Goal: Task Accomplishment & Management: Use online tool/utility

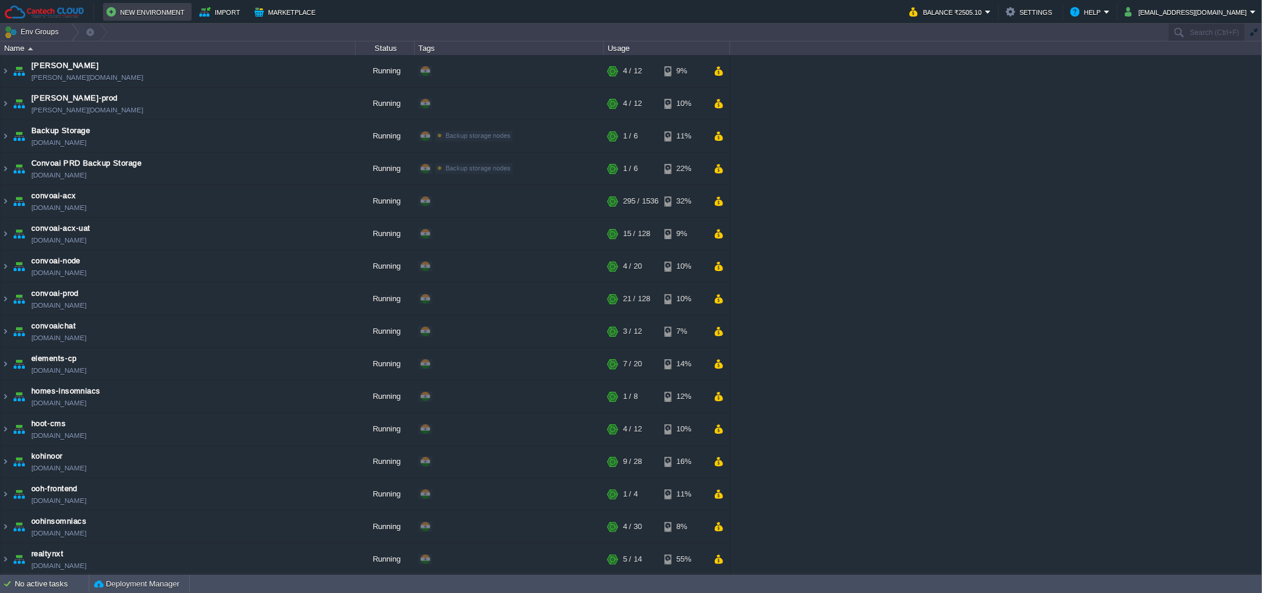
click at [126, 5] on button "New Environment" at bounding box center [147, 12] width 82 height 14
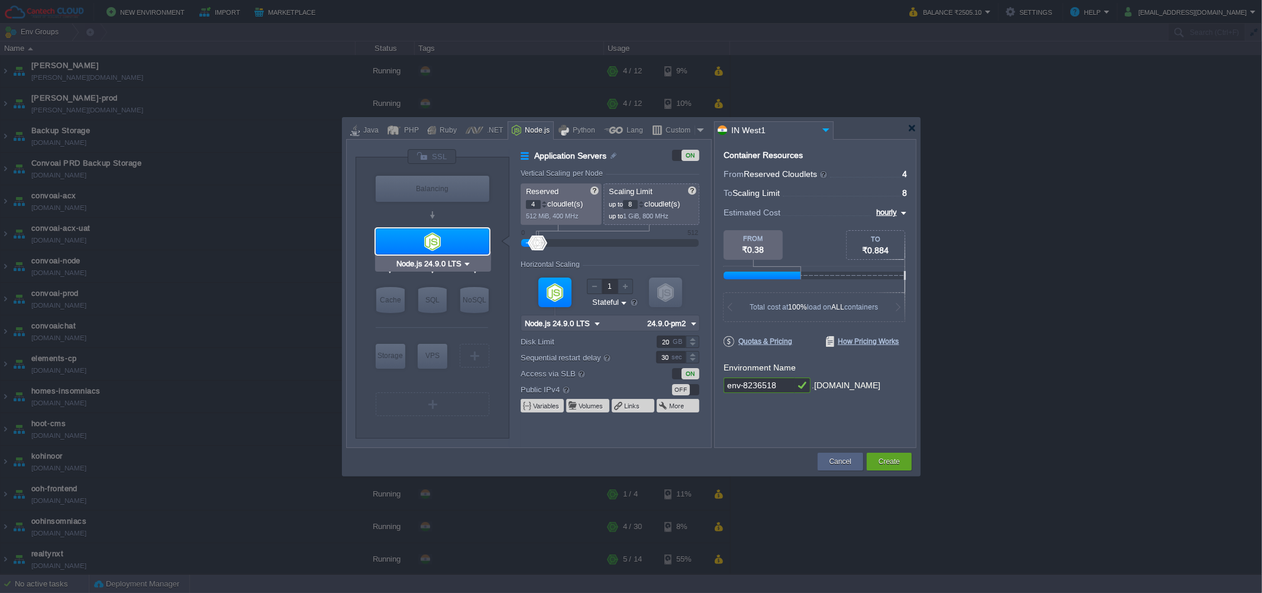
type input "MariaDB 12.0.2"
click at [434, 296] on div "SQL" at bounding box center [432, 300] width 28 height 26
type input "SQL Databases"
type input "6"
type input "MariaDB 12.0.2"
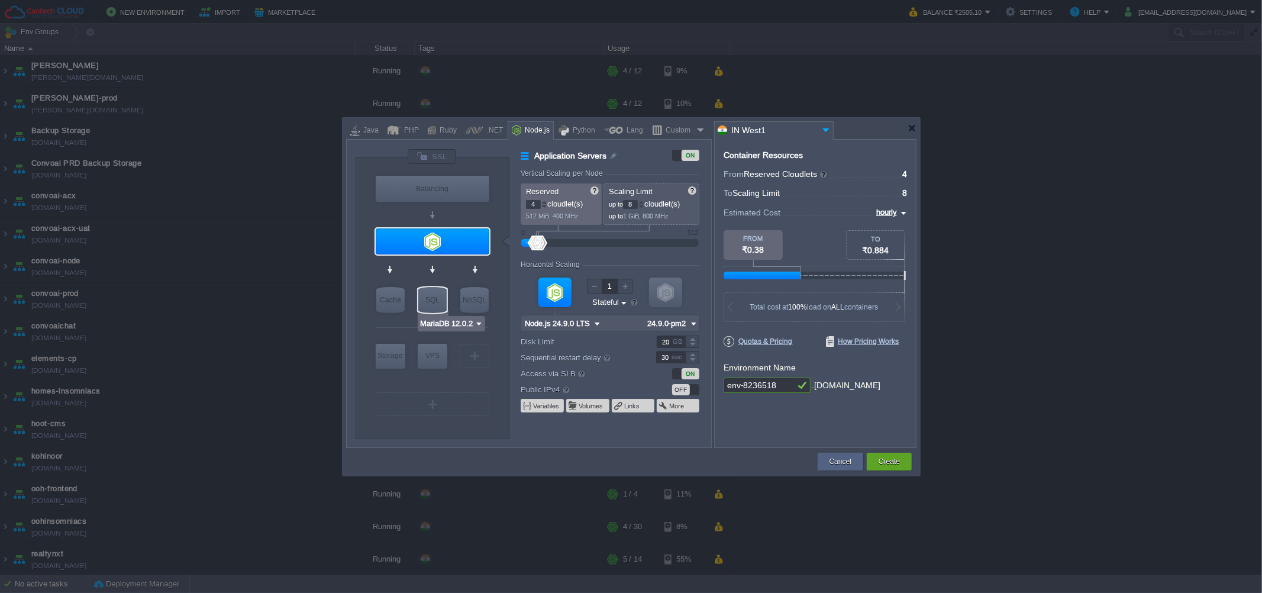
type input "12.0.2-almalinux-9"
type input "Stateless"
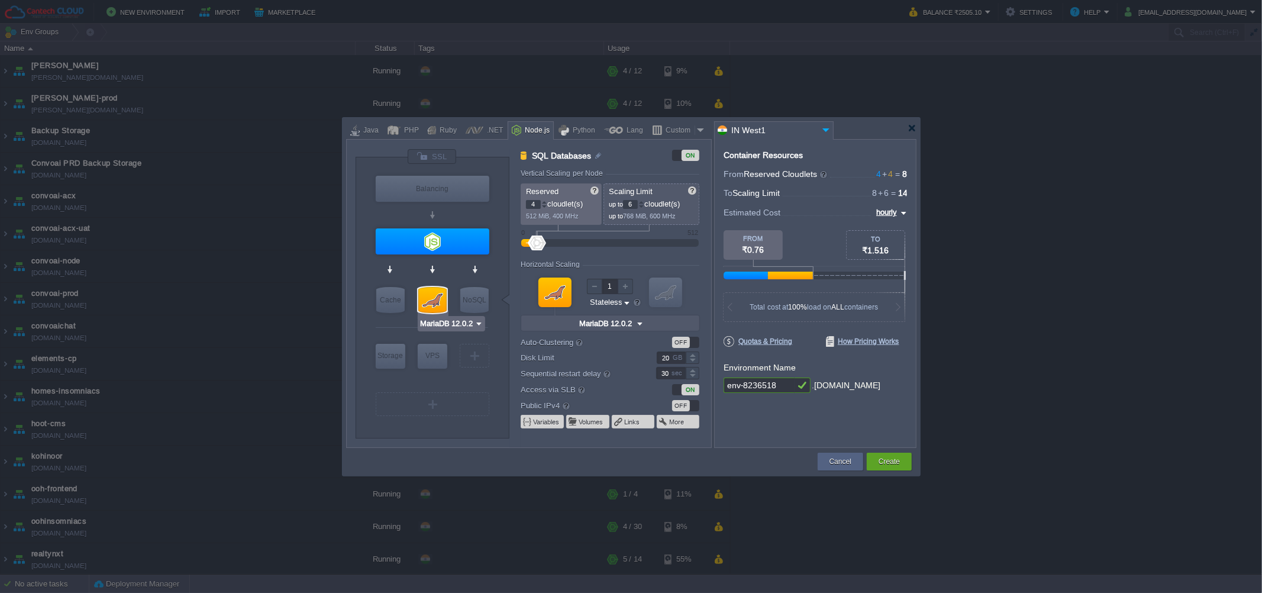
click at [438, 326] on input "MariaDB 12.0.2" at bounding box center [446, 324] width 55 height 12
click at [468, 354] on div "MySQL CE" at bounding box center [452, 354] width 64 height 14
type input "MySQL CE 9.3.0"
type input "9.3.0-almalinux-9"
type input "Node.js 24.9.0 LTS"
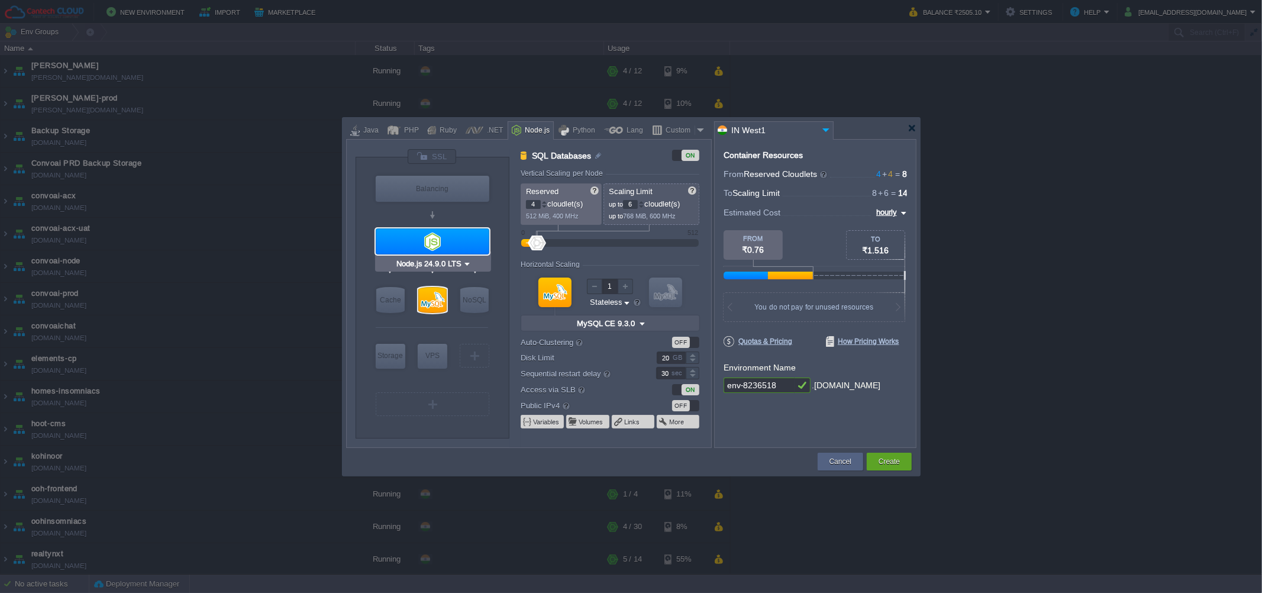
click at [470, 247] on div at bounding box center [433, 241] width 114 height 26
type input "Application Servers"
type input "8"
type input "Node.js 24.9.0 LTS"
type input "24.9.0-pm2"
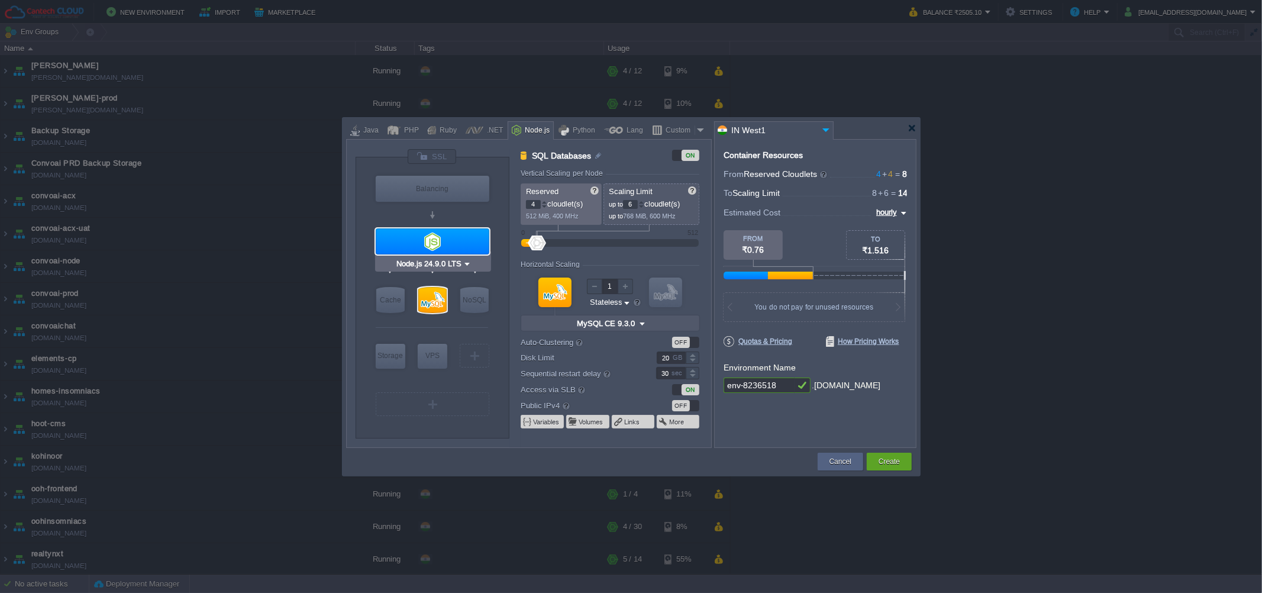
type input "Stateful"
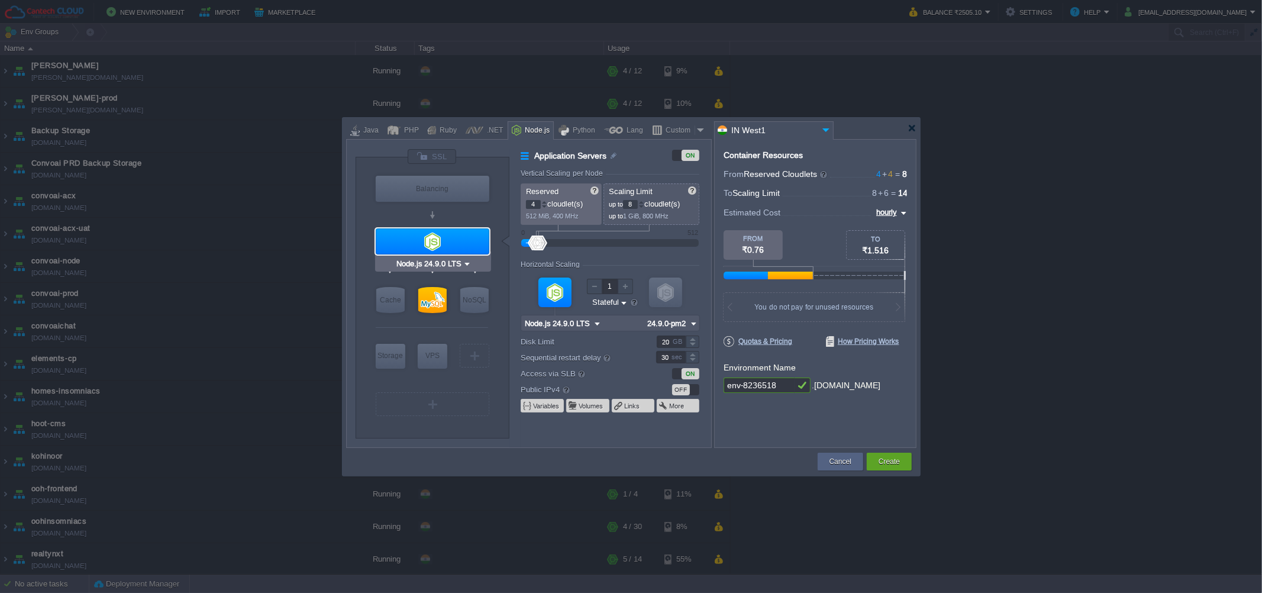
click at [419, 256] on div "VM Application Servers" at bounding box center [432, 240] width 117 height 31
click at [425, 266] on input "Node.js 24.9.0 LTS" at bounding box center [428, 264] width 69 height 12
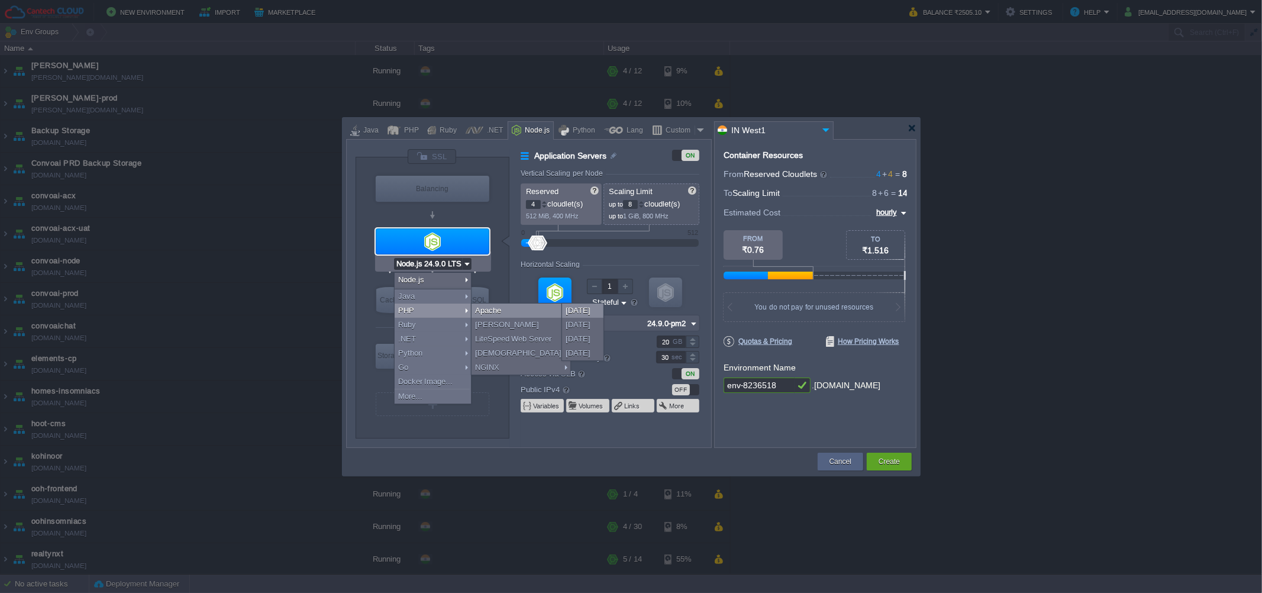
click at [576, 308] on div "[DATE]" at bounding box center [582, 310] width 41 height 14
type input "Application Servers"
type input "1"
type input "4"
type input "Apache [DATE]"
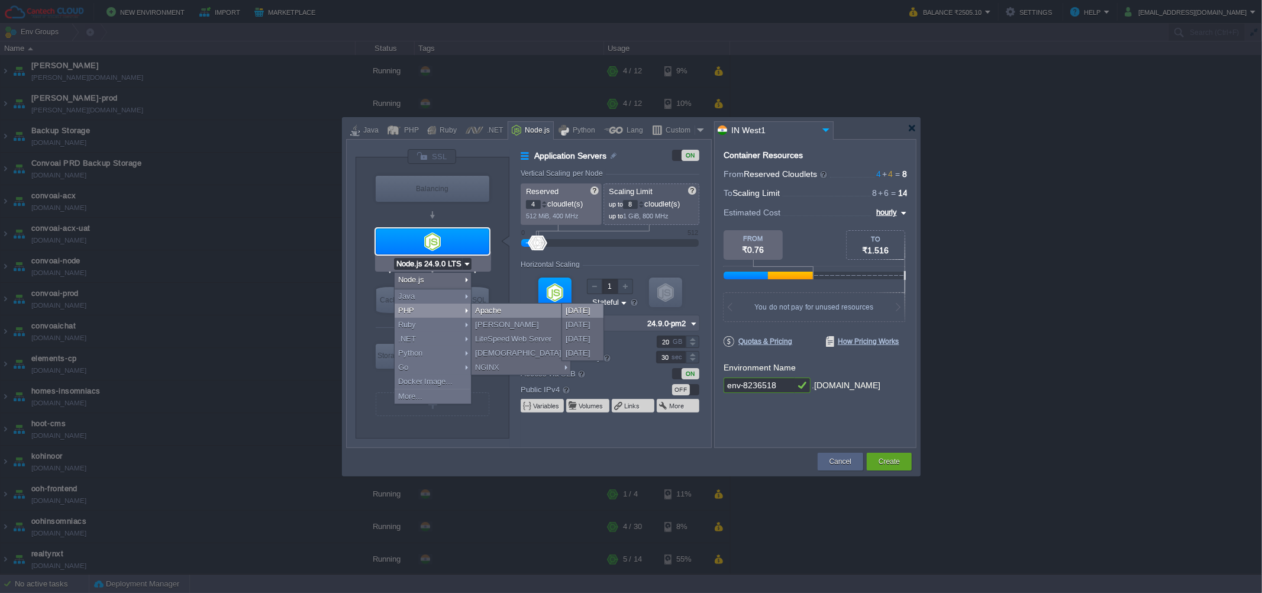
type input "PHP [DATE]"
type input "Apache [DATE]"
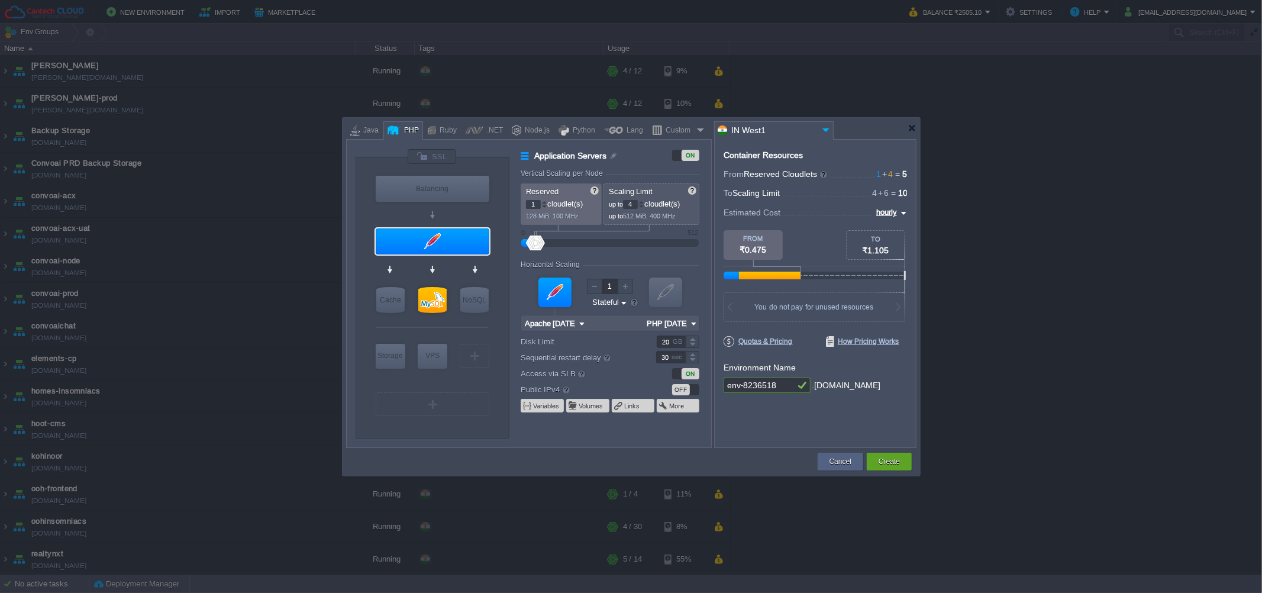
click at [745, 393] on input "env-8236518" at bounding box center [758, 384] width 71 height 15
type input "runr-sales-laravel"
click at [884, 463] on button "Create" at bounding box center [888, 461] width 21 height 12
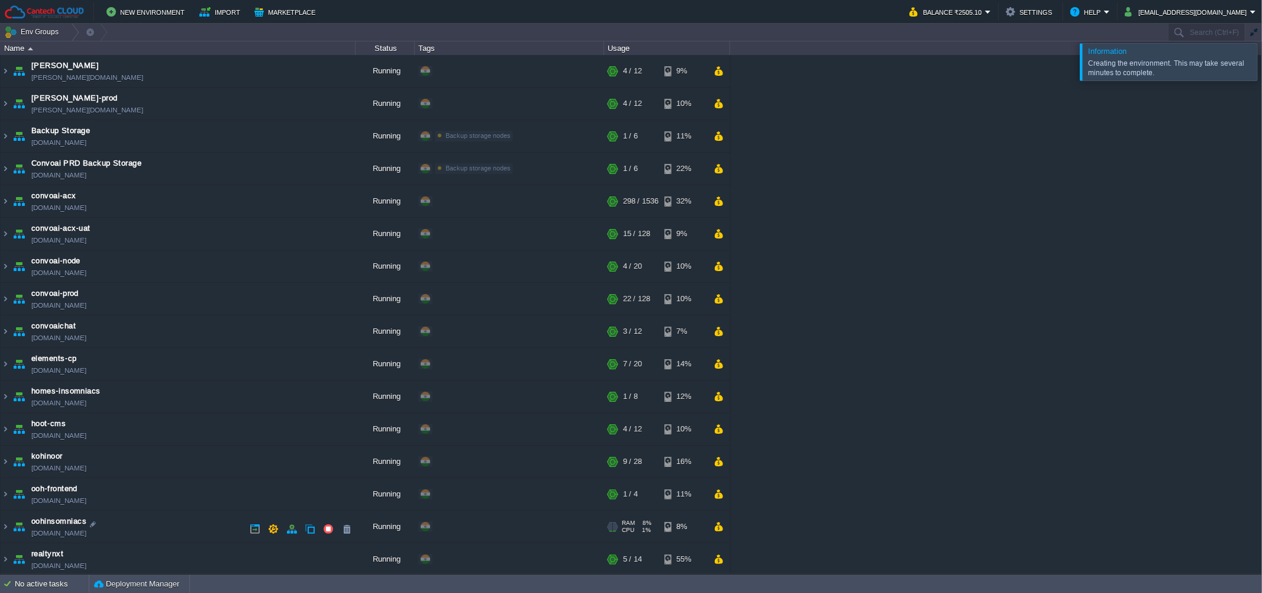
scroll to position [429, 0]
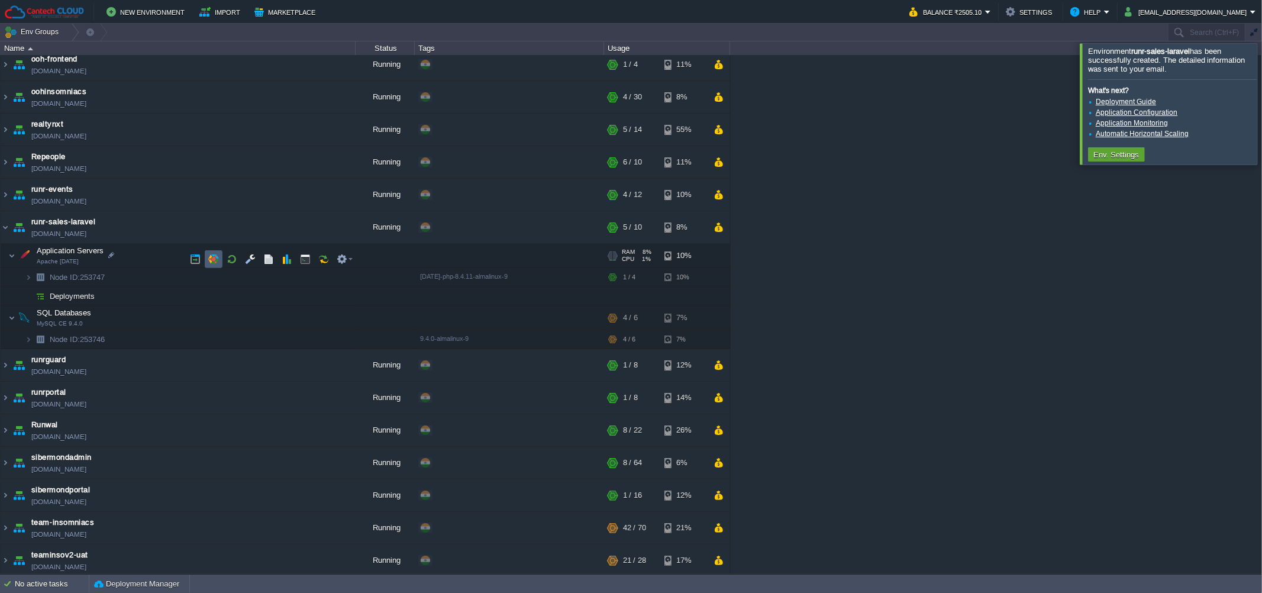
click at [209, 254] on button "button" at bounding box center [213, 259] width 11 height 11
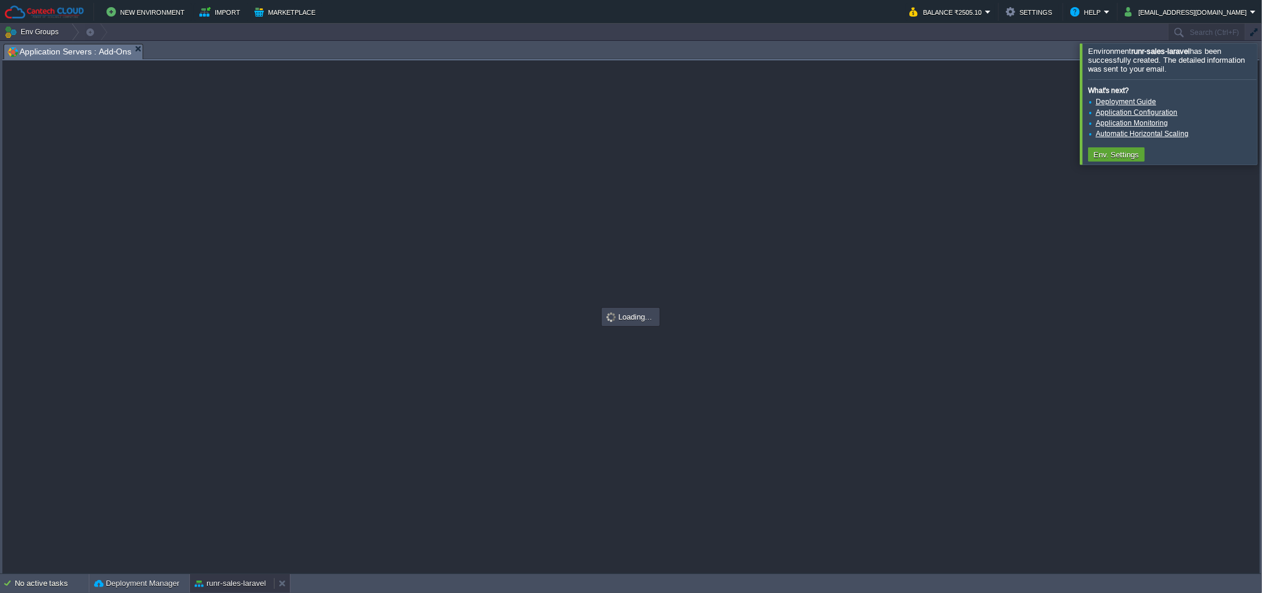
click at [232, 580] on button "runr-sales-laravel" at bounding box center [230, 583] width 71 height 12
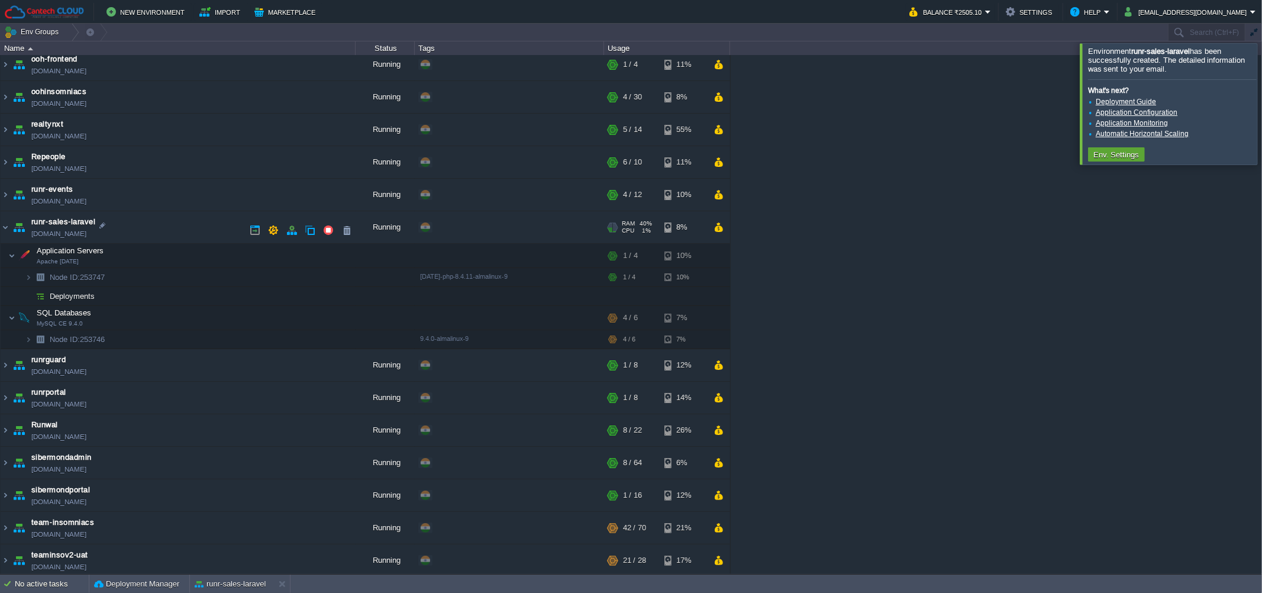
drag, startPoint x: 164, startPoint y: 235, endPoint x: 153, endPoint y: 234, distance: 11.8
click at [153, 234] on td "runr-sales-laravel [DOMAIN_NAME]" at bounding box center [178, 227] width 355 height 33
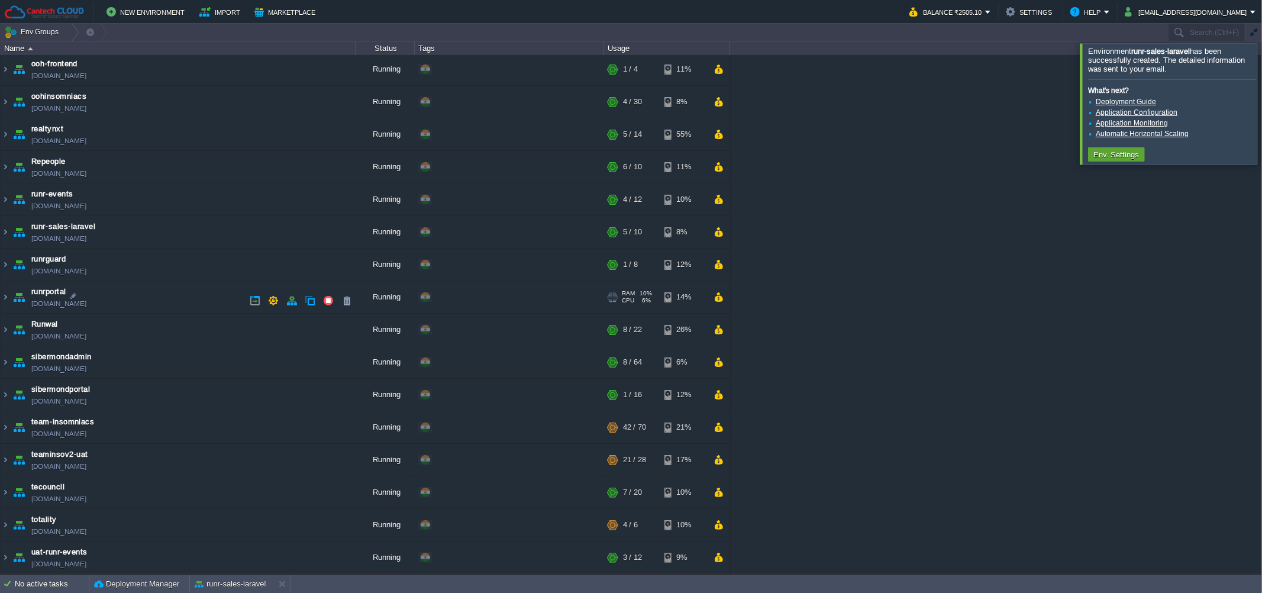
copy td "[DOMAIN_NAME]"
click at [209, 231] on td "runr-sales-laravel [DOMAIN_NAME]" at bounding box center [178, 232] width 355 height 33
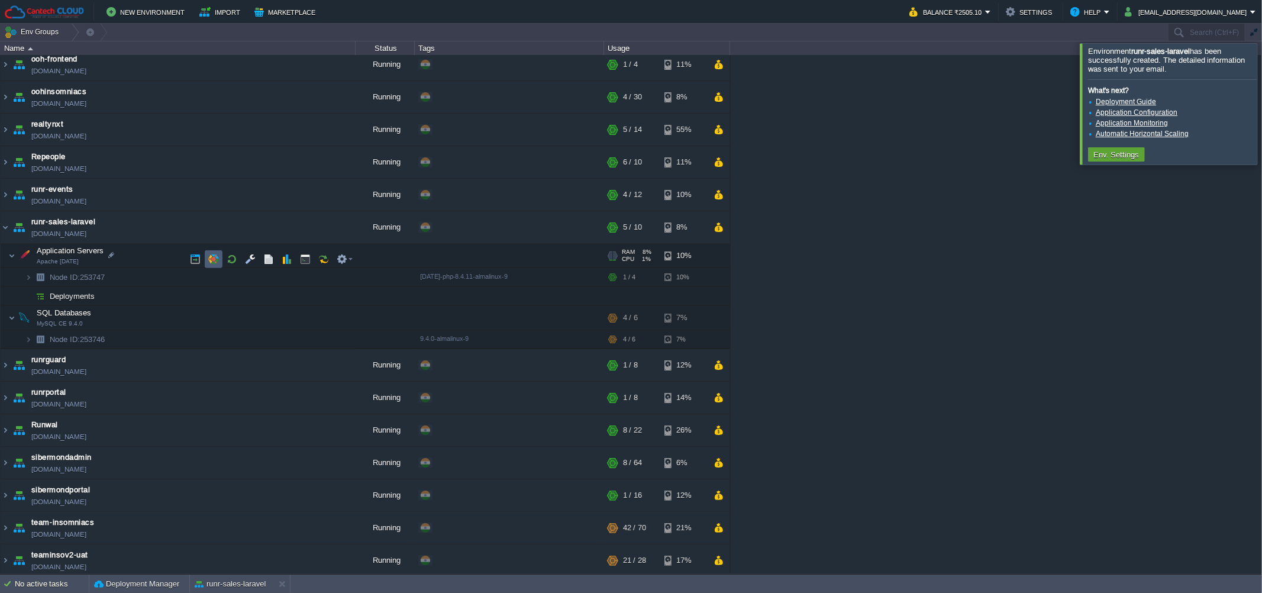
click at [207, 261] on td at bounding box center [214, 259] width 18 height 18
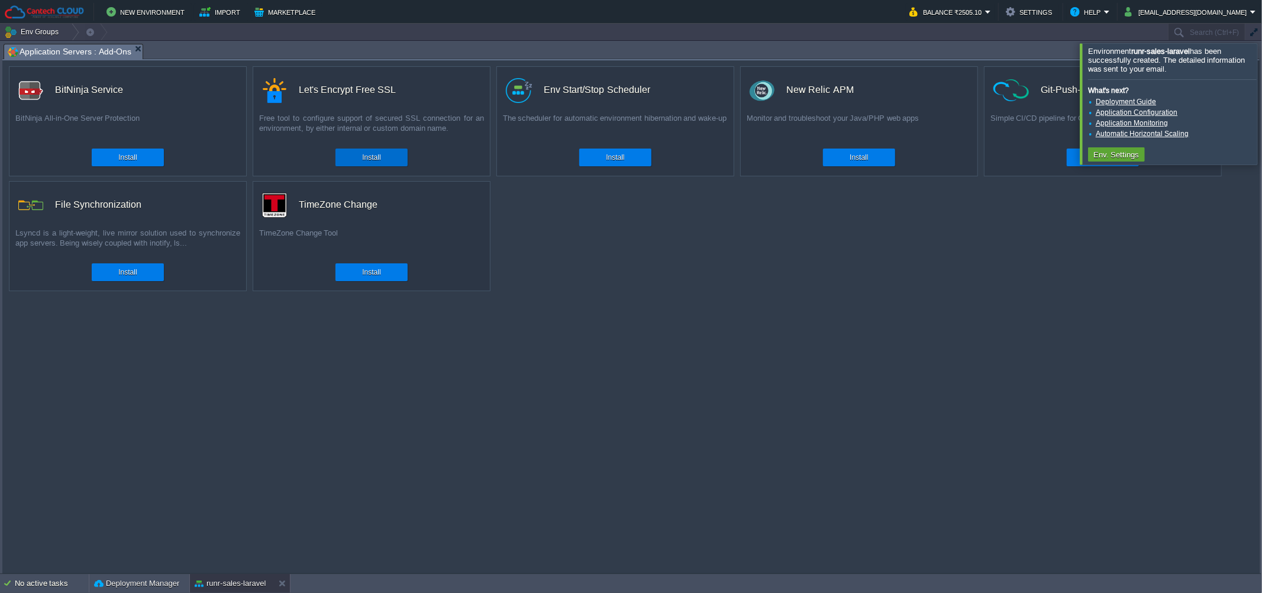
click at [365, 163] on button "Install" at bounding box center [371, 157] width 18 height 12
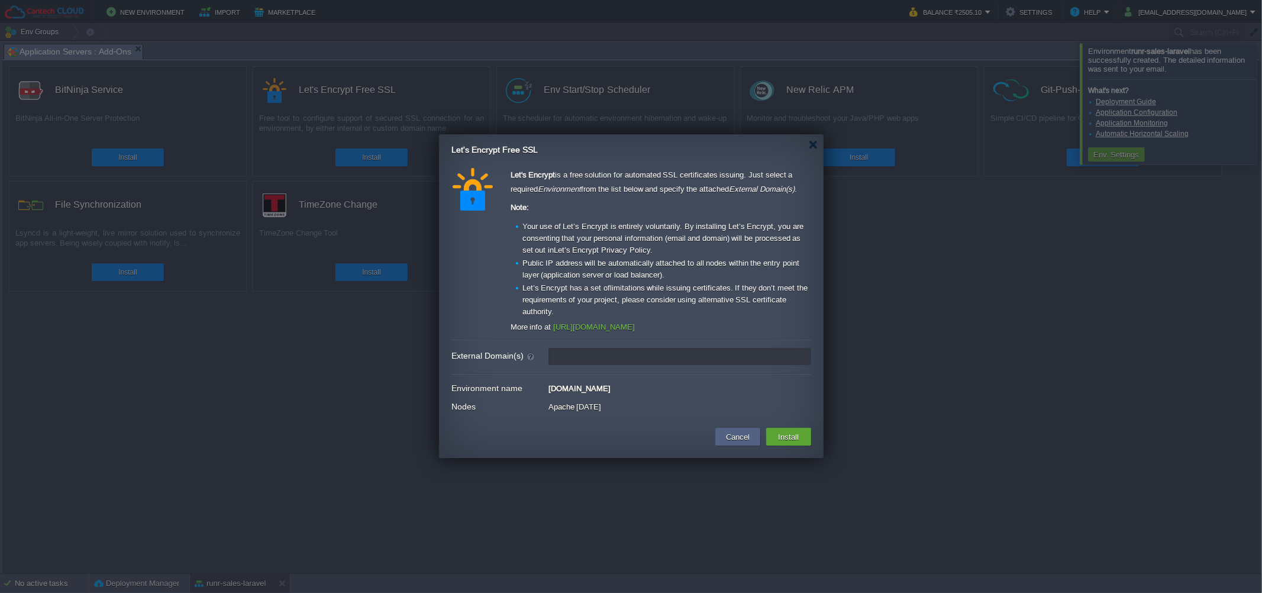
click at [602, 364] on input "External Domain(s)" at bounding box center [679, 356] width 263 height 17
paste input "[DOMAIN_NAME]"
type input "[DOMAIN_NAME]"
click at [782, 440] on button "Install" at bounding box center [789, 436] width 28 height 14
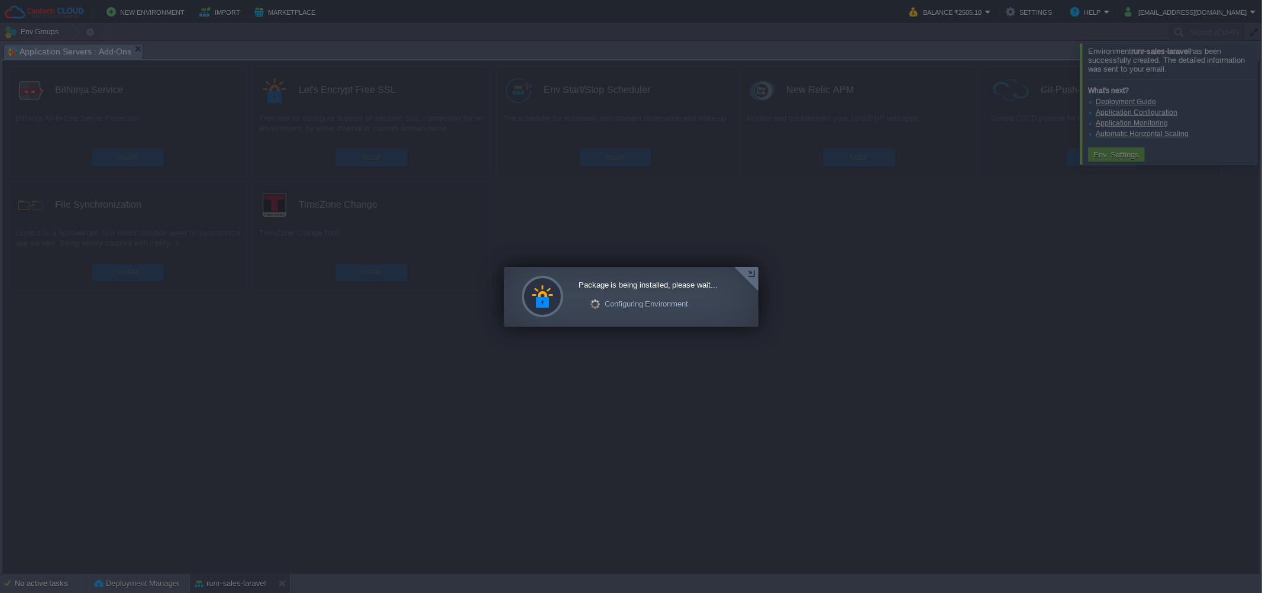
click at [755, 277] on div at bounding box center [746, 279] width 24 height 24
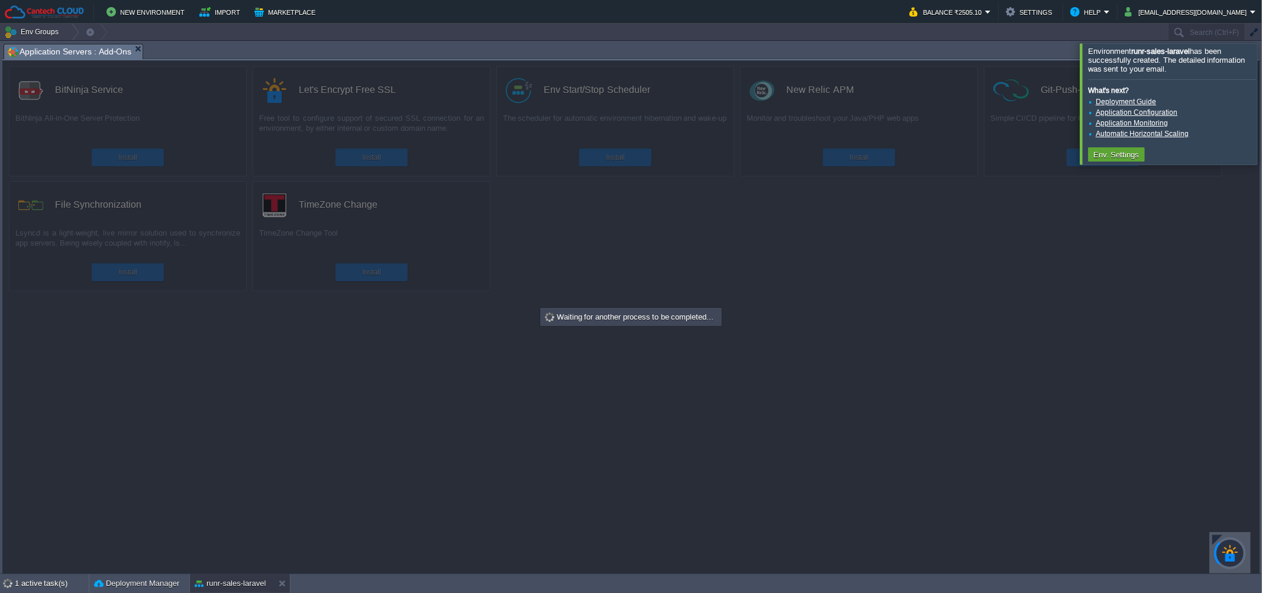
click at [1261, 83] on div at bounding box center [1276, 103] width 0 height 121
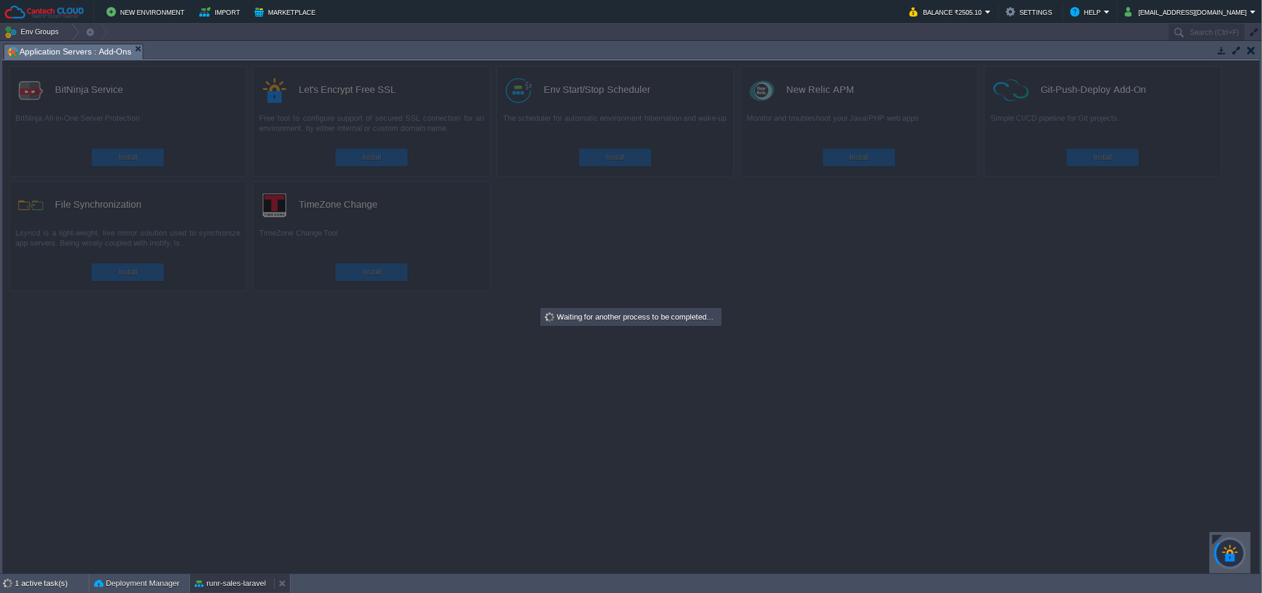
click at [238, 583] on button "runr-sales-laravel" at bounding box center [230, 583] width 71 height 12
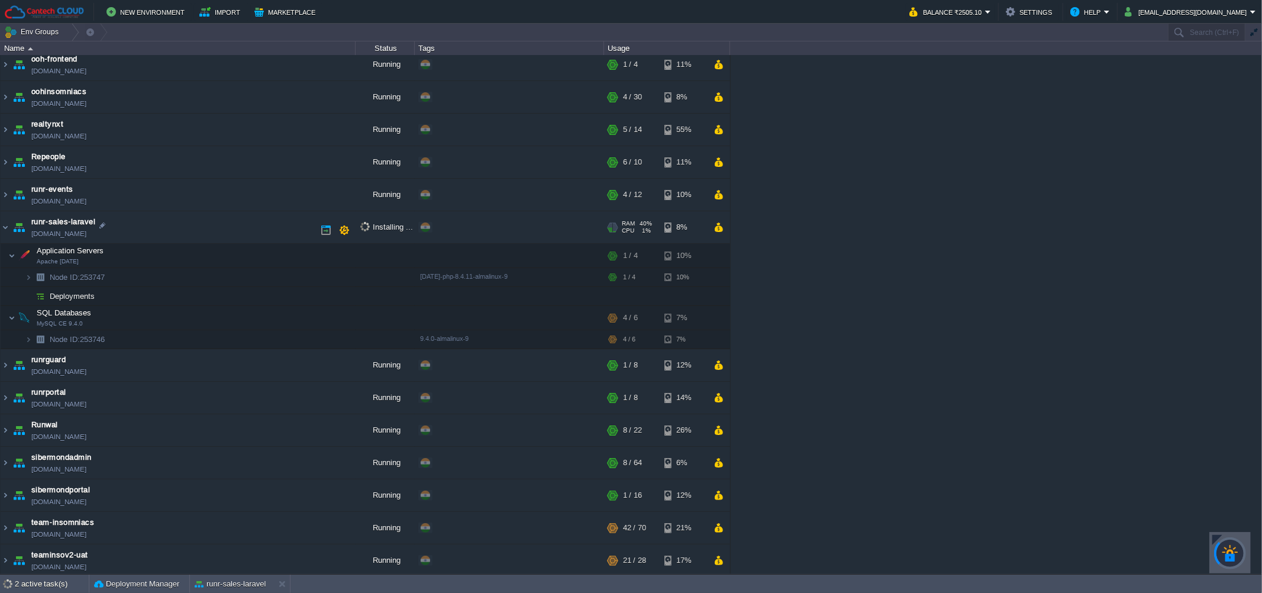
click at [348, 239] on div at bounding box center [334, 230] width 35 height 18
click at [344, 233] on button "button" at bounding box center [344, 230] width 11 height 11
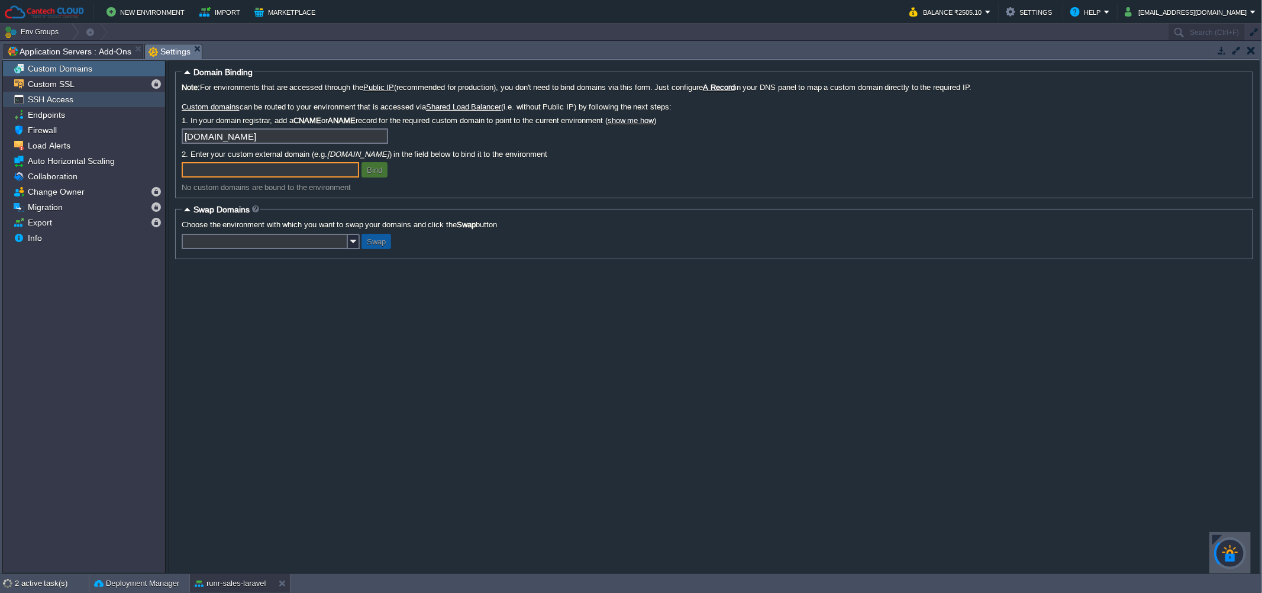
click at [90, 98] on div "SSH Access" at bounding box center [84, 99] width 162 height 15
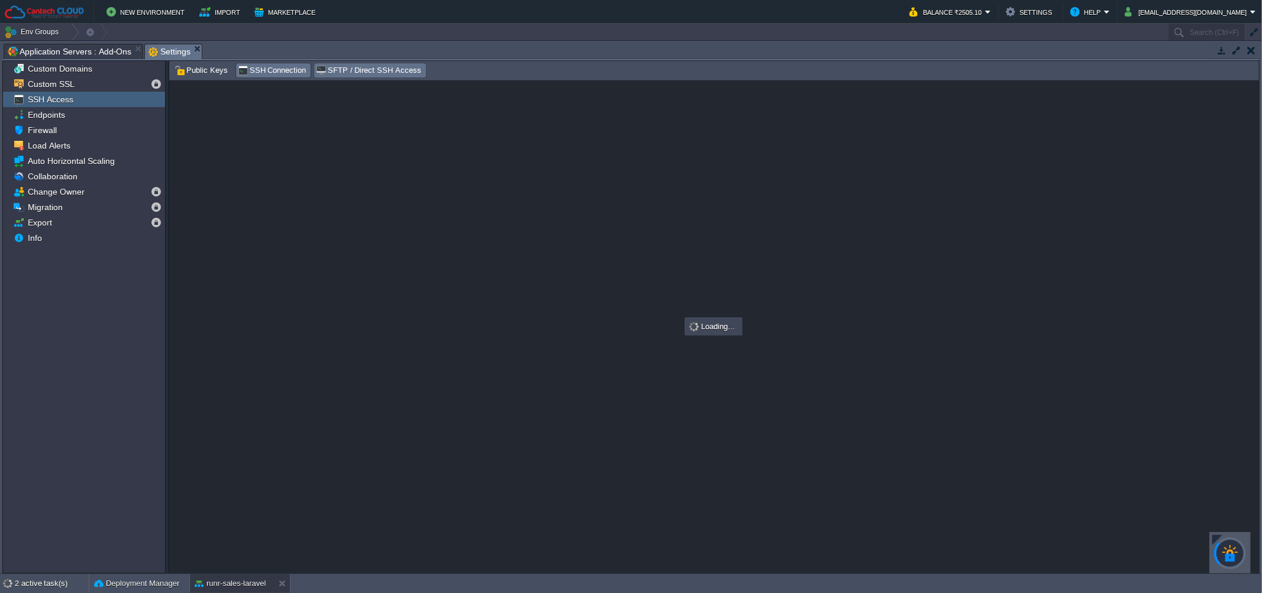
click at [341, 76] on span "SFTP / Direct SSH Access" at bounding box center [368, 70] width 105 height 13
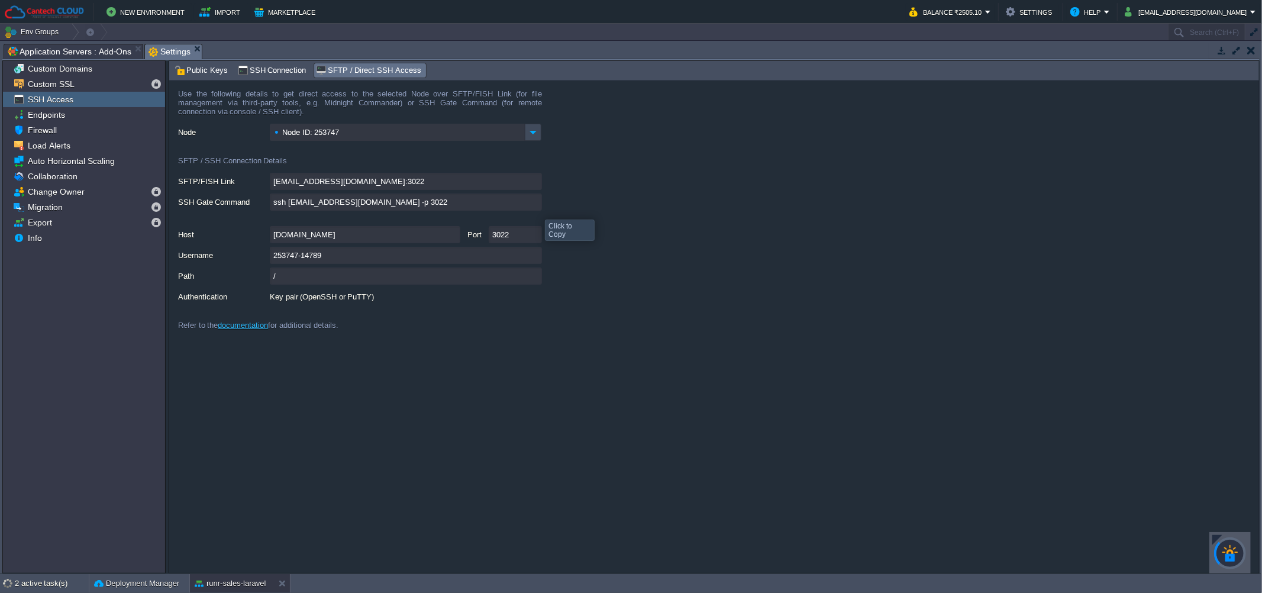
click at [536, 209] on input "ssh [EMAIL_ADDRESS][DOMAIN_NAME] -p 3022" at bounding box center [406, 201] width 272 height 17
click at [700, 548] on form "Use the following details to get direct access to the selected Node over SFTP/F…" at bounding box center [713, 326] width 1089 height 492
click at [218, 578] on button "runr-sales-laravel" at bounding box center [230, 583] width 71 height 12
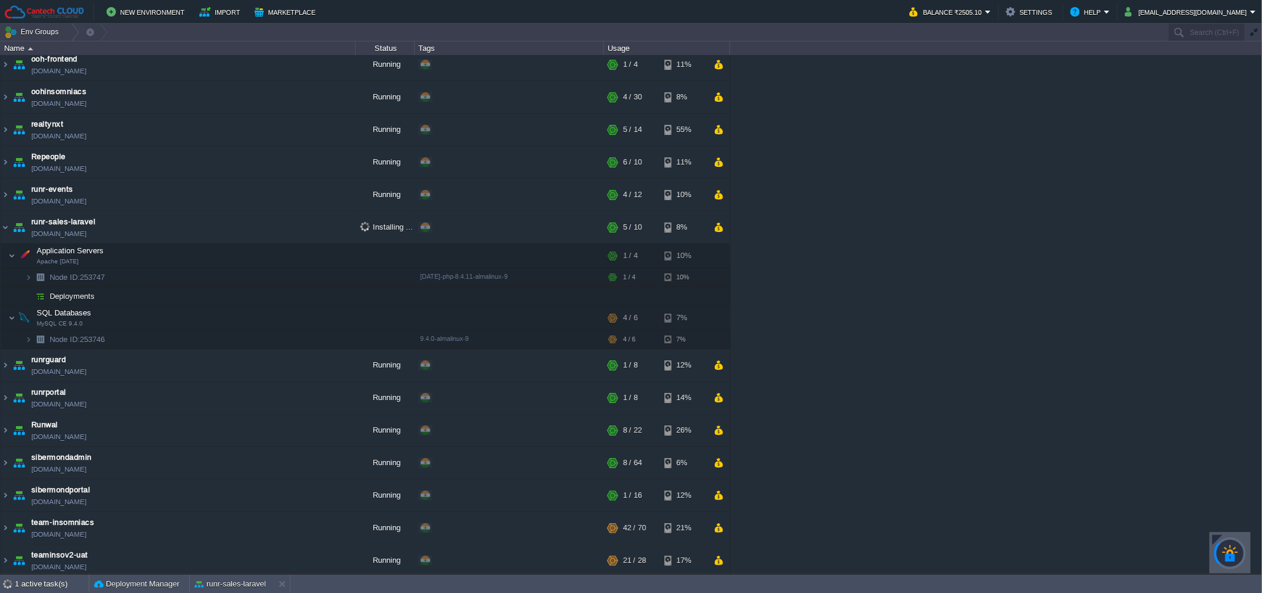
click at [975, 327] on div "[PERSON_NAME] [PERSON_NAME][DOMAIN_NAME] Running + Add to Env Group RAM 28% CPU…" at bounding box center [631, 314] width 1262 height 519
click at [137, 295] on td "Deployments" at bounding box center [178, 296] width 355 height 19
click at [340, 303] on button "button" at bounding box center [345, 299] width 11 height 11
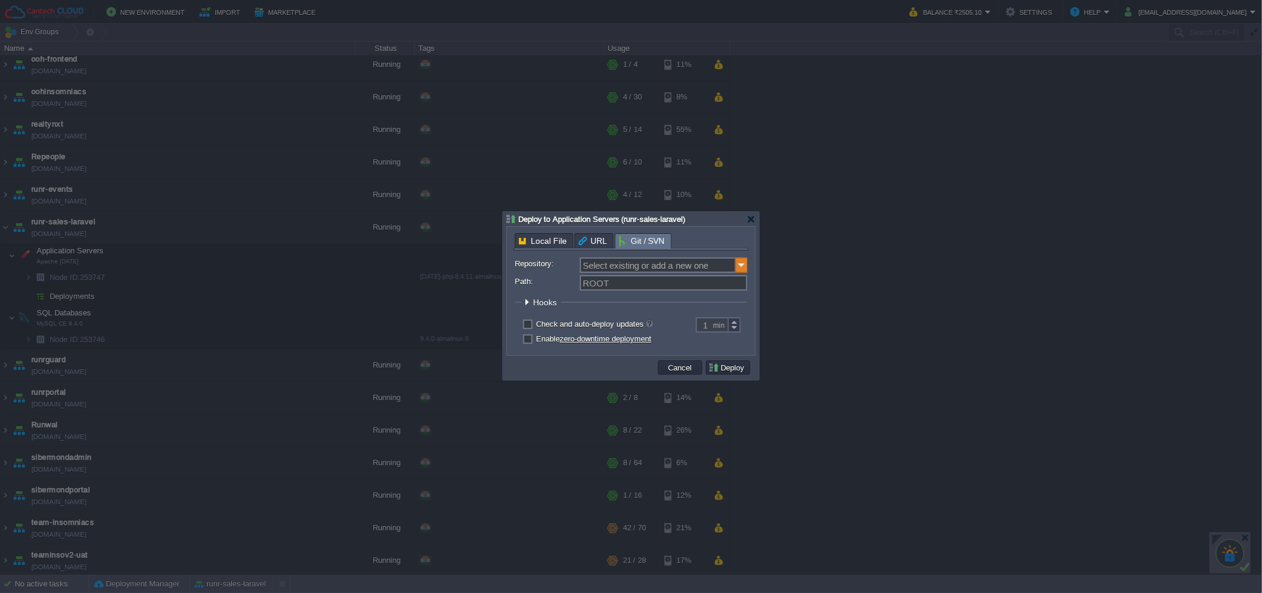
click at [738, 266] on img at bounding box center [742, 264] width 12 height 15
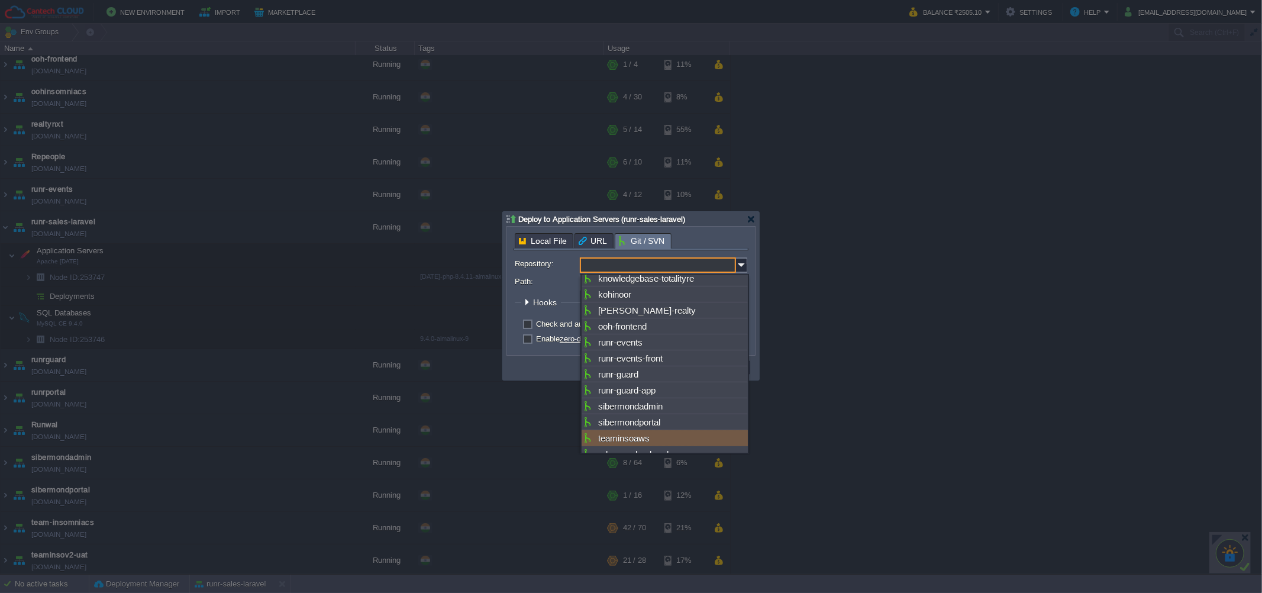
scroll to position [406, 0]
click at [632, 444] on div "Add New Repository" at bounding box center [664, 452] width 166 height 16
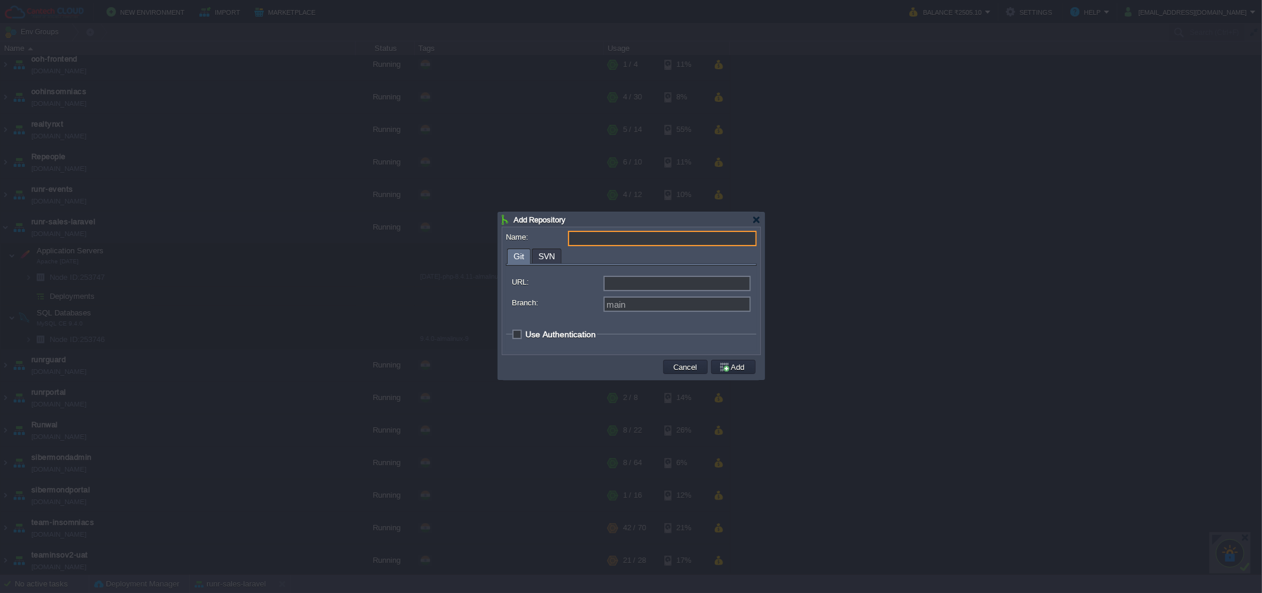
type input "Select existing or add a new one"
click at [644, 282] on input "URL:" at bounding box center [676, 283] width 147 height 15
paste input "[URL][DOMAIN_NAME]"
type input "[URL][DOMAIN_NAME]"
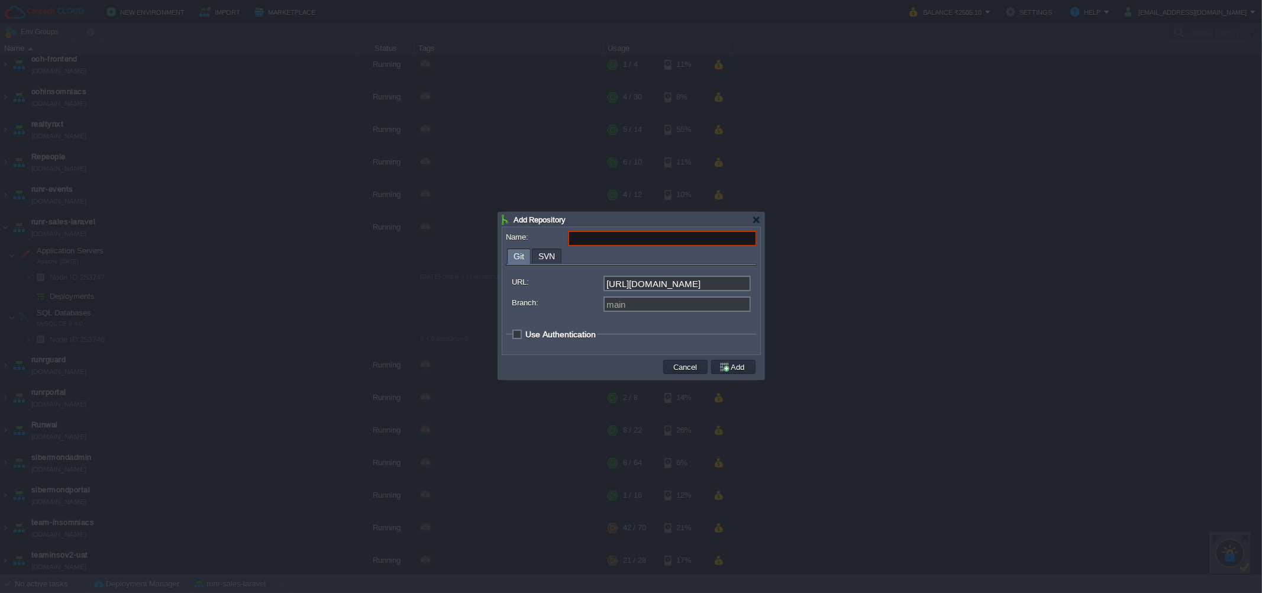
click at [632, 240] on input "Name:" at bounding box center [662, 238] width 189 height 15
type input "runr-sales"
click at [637, 311] on input "Branch:" at bounding box center [676, 303] width 147 height 15
type input "main"
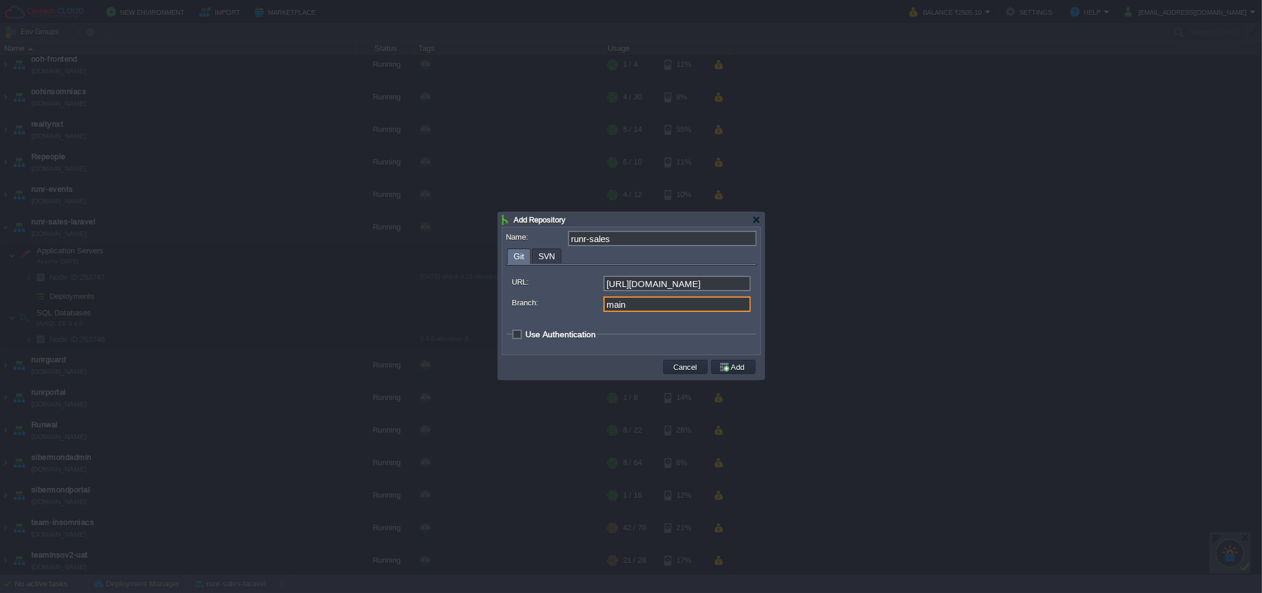
click at [566, 340] on fieldset "Use Authentication Login: Access Type: Token SSH Key Token: Select Key: Select.…" at bounding box center [631, 337] width 251 height 16
click at [565, 337] on span "Use Authentication" at bounding box center [560, 333] width 70 height 9
checkbox input "true"
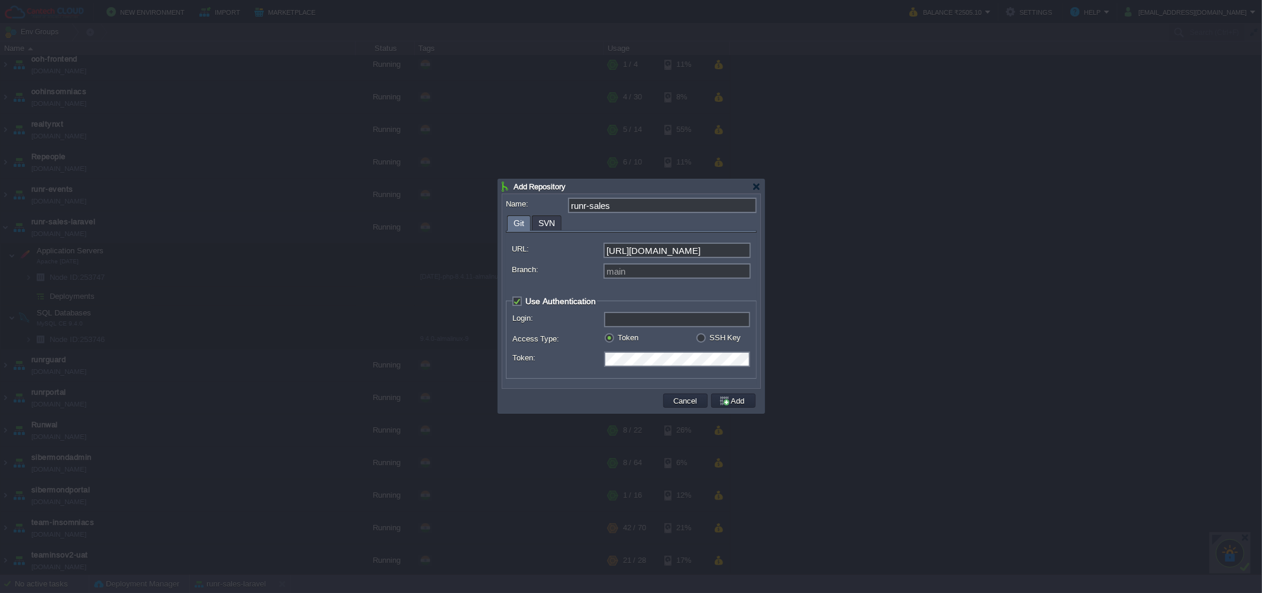
click at [636, 324] on input "Login:" at bounding box center [677, 319] width 146 height 15
click at [644, 320] on input "drishu" at bounding box center [677, 319] width 146 height 15
type input "Drishna"
click at [737, 398] on button "Add" at bounding box center [734, 400] width 30 height 11
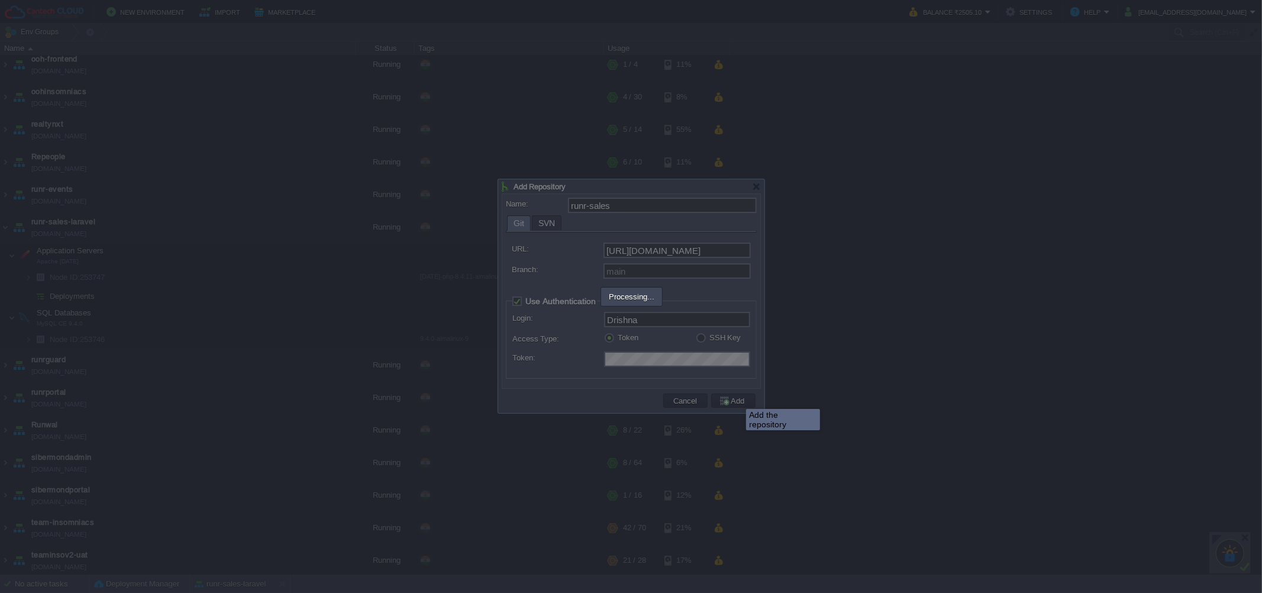
type input "runr-sales"
type input "main"
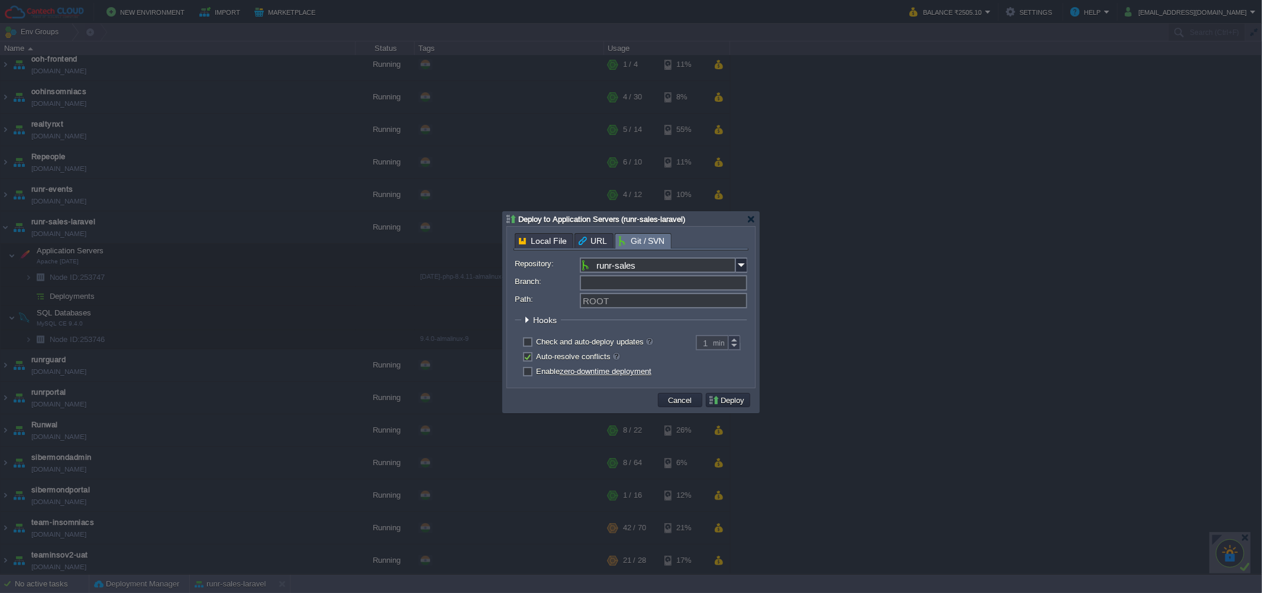
click at [705, 279] on input "Branch:" at bounding box center [663, 282] width 167 height 15
type input "main"
click at [609, 283] on input "Branch:" at bounding box center [663, 282] width 167 height 15
type input "main"
click at [590, 299] on input "Path:" at bounding box center [663, 300] width 167 height 15
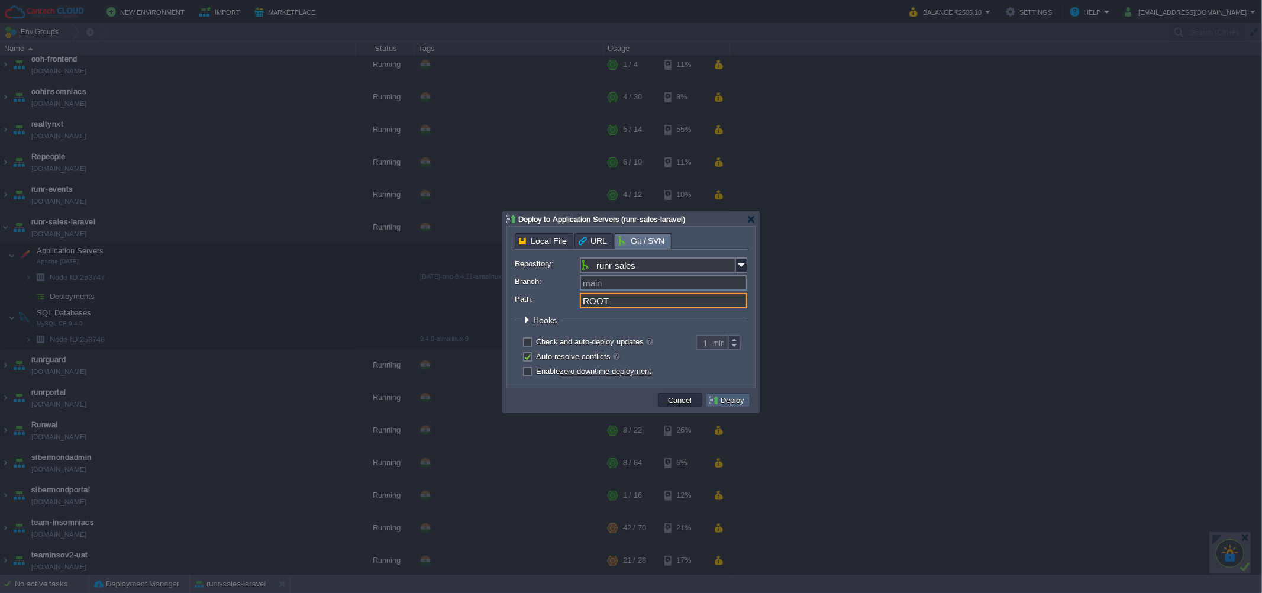
type input "ROOT"
click at [716, 400] on button "Deploy" at bounding box center [728, 400] width 40 height 11
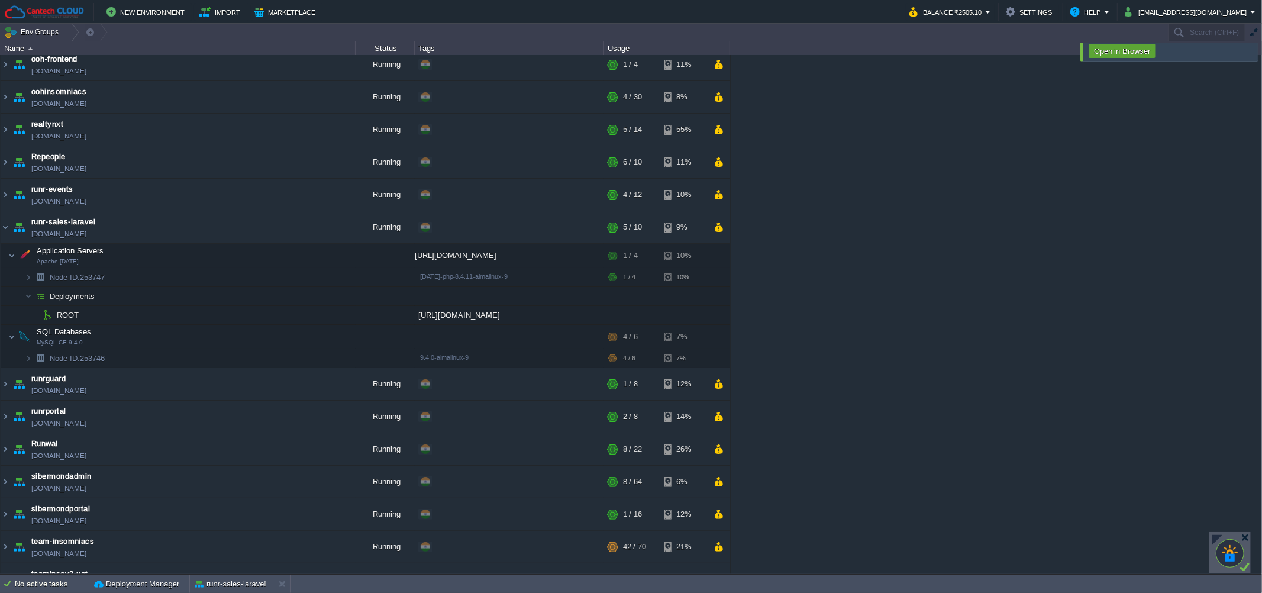
click at [970, 274] on div "[PERSON_NAME] [PERSON_NAME][DOMAIN_NAME] Running + Add to Env Group RAM 28% CPU…" at bounding box center [631, 314] width 1262 height 519
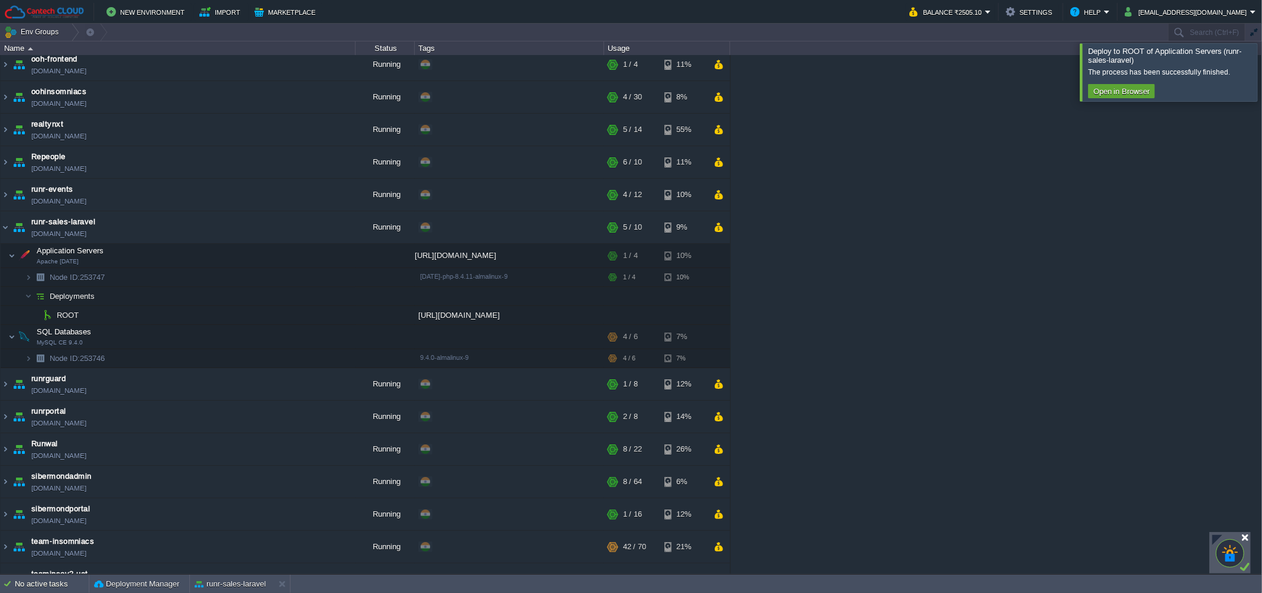
click at [1245, 537] on div at bounding box center [1244, 537] width 9 height 9
drag, startPoint x: 169, startPoint y: 237, endPoint x: 153, endPoint y: 238, distance: 16.0
click at [153, 238] on td "runr-sales-laravel [DOMAIN_NAME]" at bounding box center [178, 227] width 355 height 33
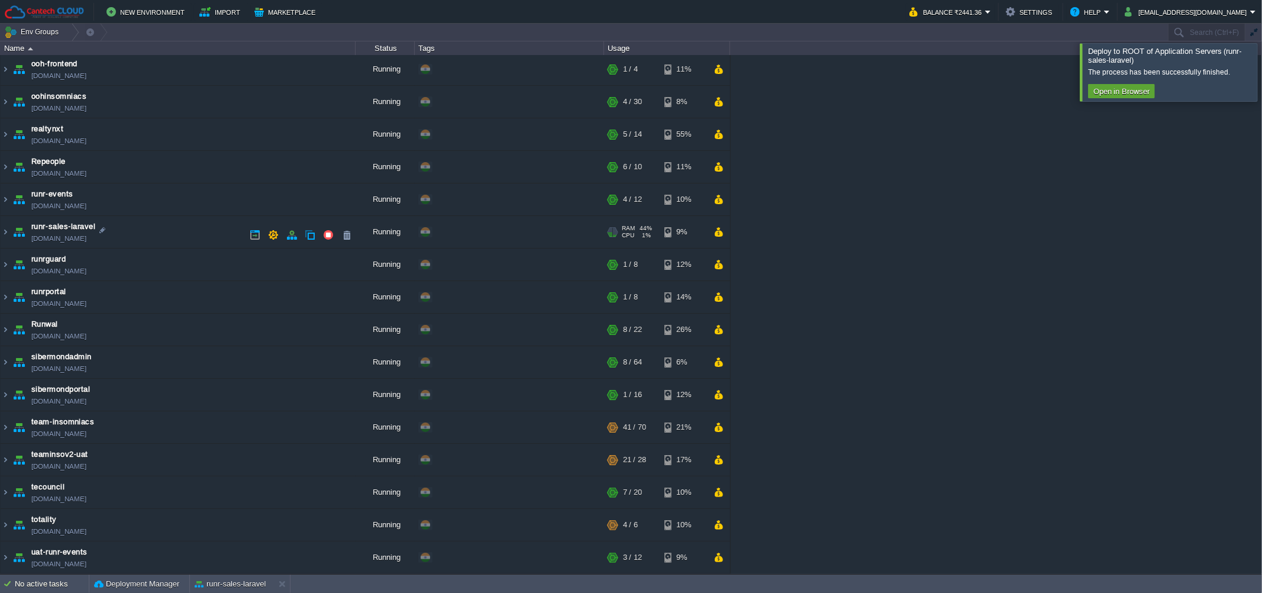
copy td "[DOMAIN_NAME]"
click at [872, 325] on div "[PERSON_NAME] [PERSON_NAME][DOMAIN_NAME] Running + Add to Env Group RAM 28% CPU…" at bounding box center [631, 314] width 1262 height 519
